Goal: Task Accomplishment & Management: Manage account settings

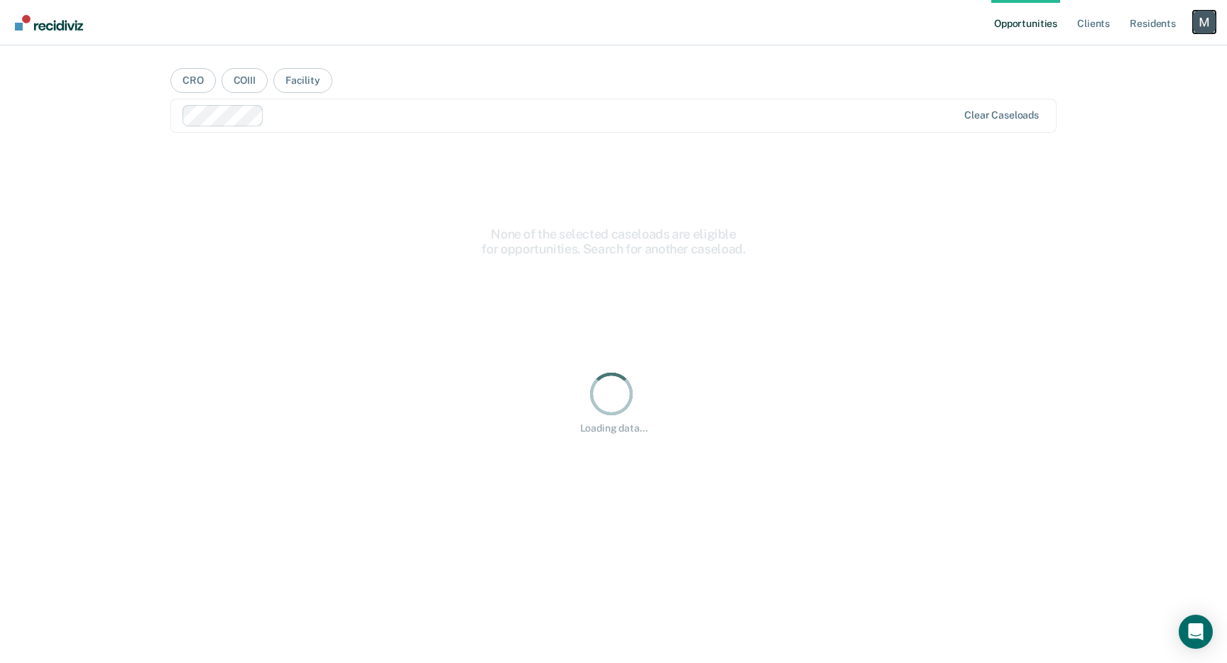
click at [1194, 26] on div "Profile dropdown button" at bounding box center [1204, 22] width 23 height 23
click at [1113, 54] on link "Profile" at bounding box center [1147, 58] width 114 height 12
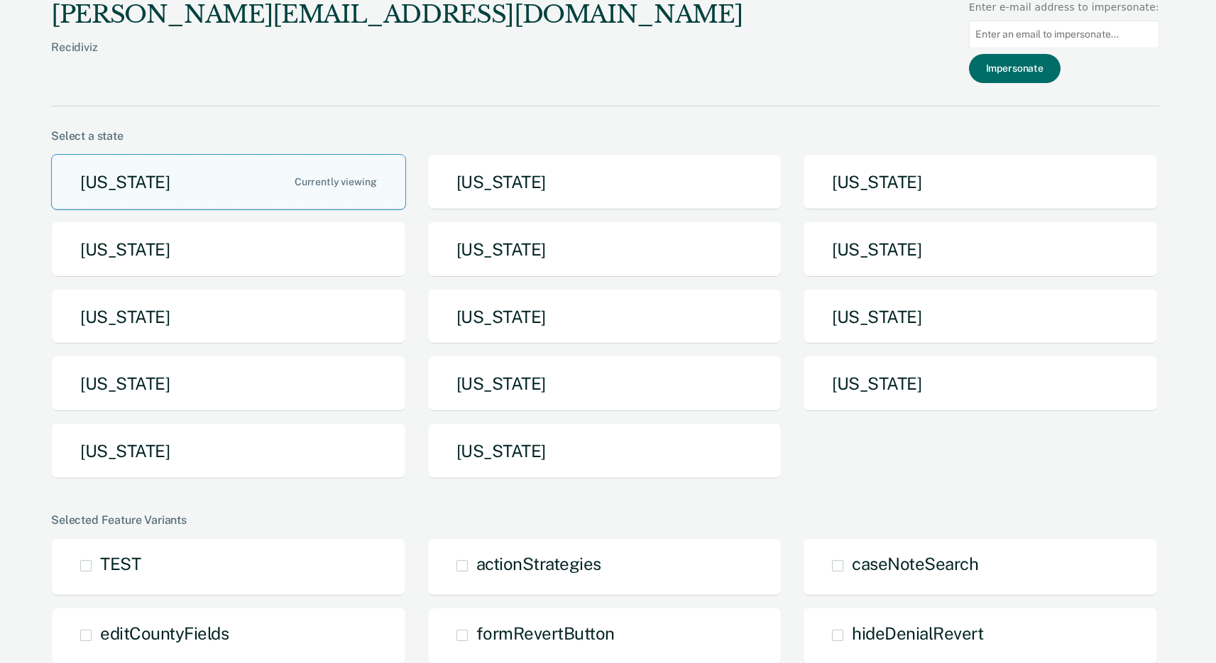
click at [1099, 38] on input at bounding box center [1064, 35] width 190 height 28
paste input "[PERSON_NAME][EMAIL_ADDRESS][PERSON_NAME][DOMAIN_NAME][US_STATE]"
type input "[PERSON_NAME][EMAIL_ADDRESS][PERSON_NAME][DOMAIN_NAME][US_STATE]"
click at [1048, 67] on button "Impersonate" at bounding box center [1015, 68] width 92 height 29
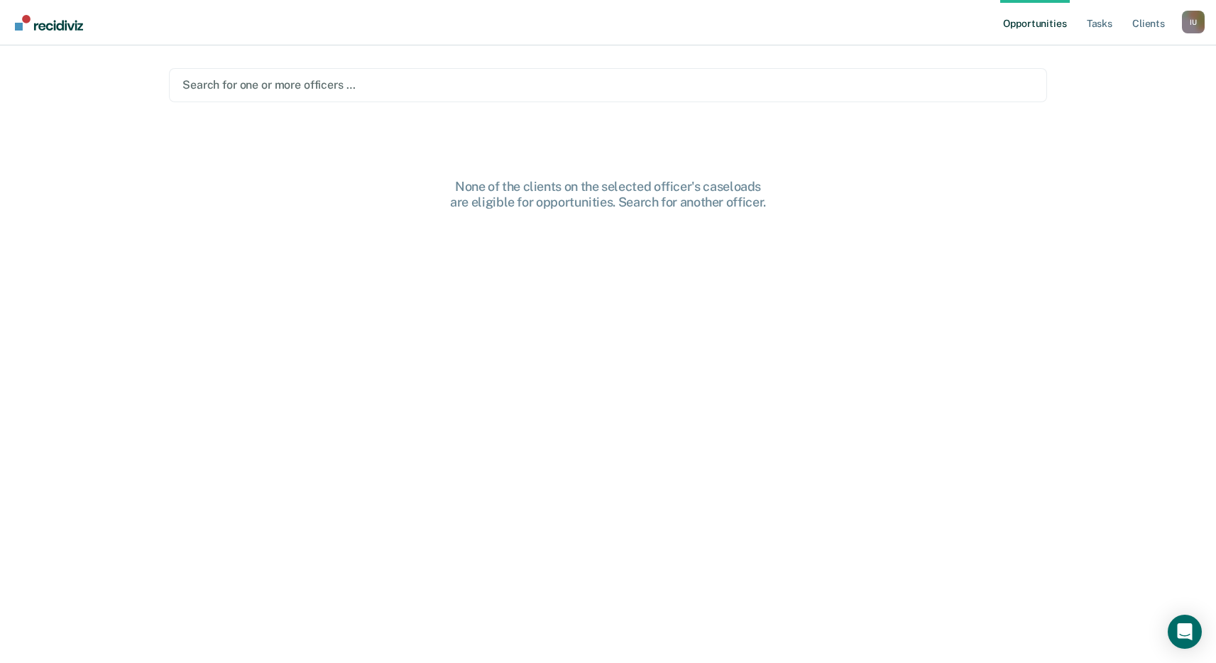
click at [716, 82] on div at bounding box center [607, 85] width 851 height 16
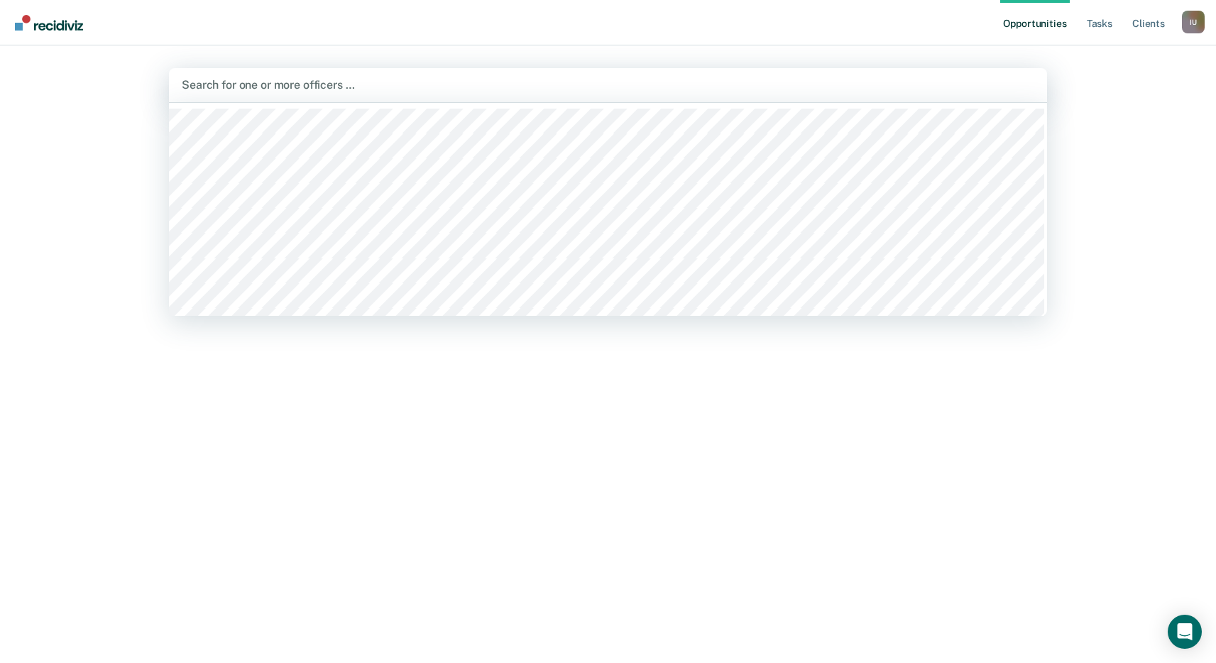
click at [716, 82] on div at bounding box center [608, 85] width 853 height 16
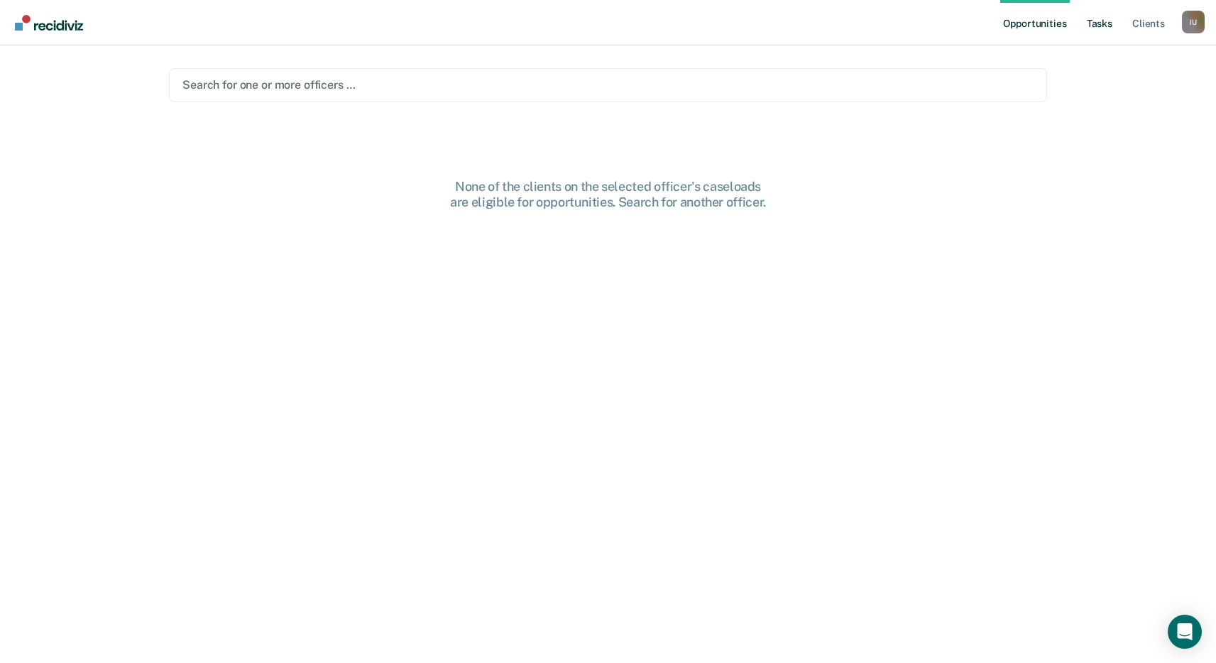
click at [1101, 26] on link "Tasks" at bounding box center [1099, 22] width 31 height 45
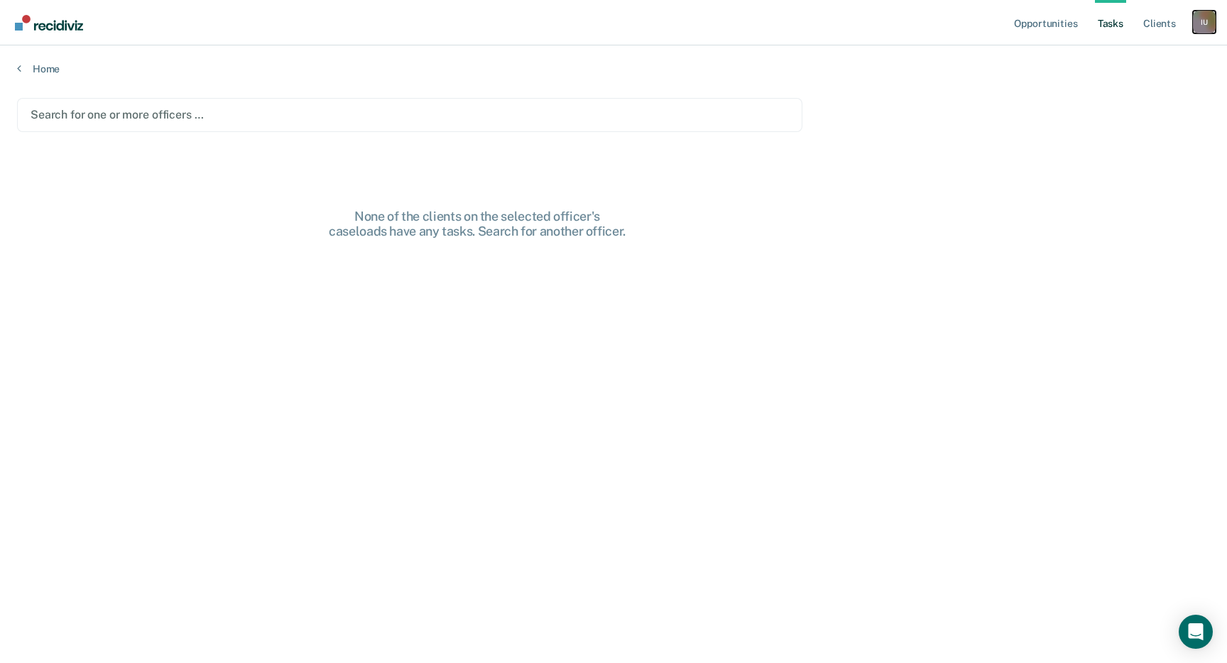
click at [1199, 23] on div "I U" at bounding box center [1204, 22] width 23 height 23
click at [1113, 90] on link "Log Out" at bounding box center [1147, 93] width 114 height 12
